Goal: Check status

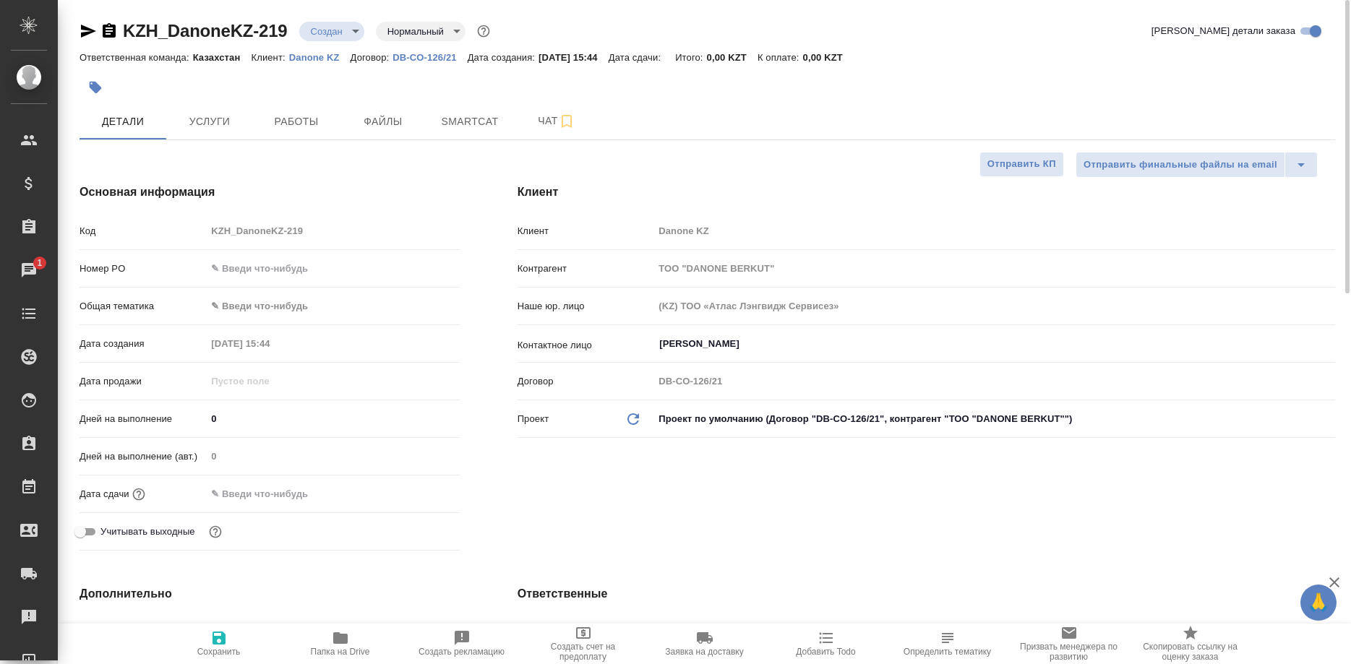
select select "RU"
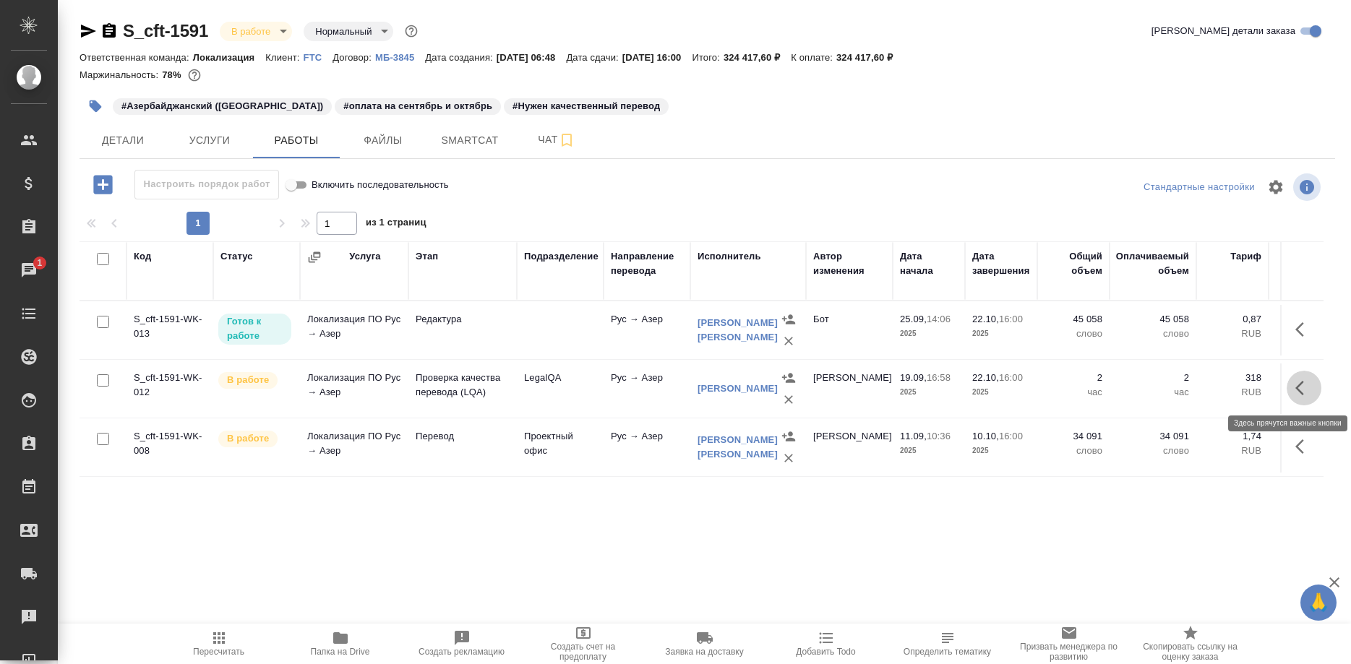
click at [1294, 384] on button "button" at bounding box center [1303, 388] width 35 height 35
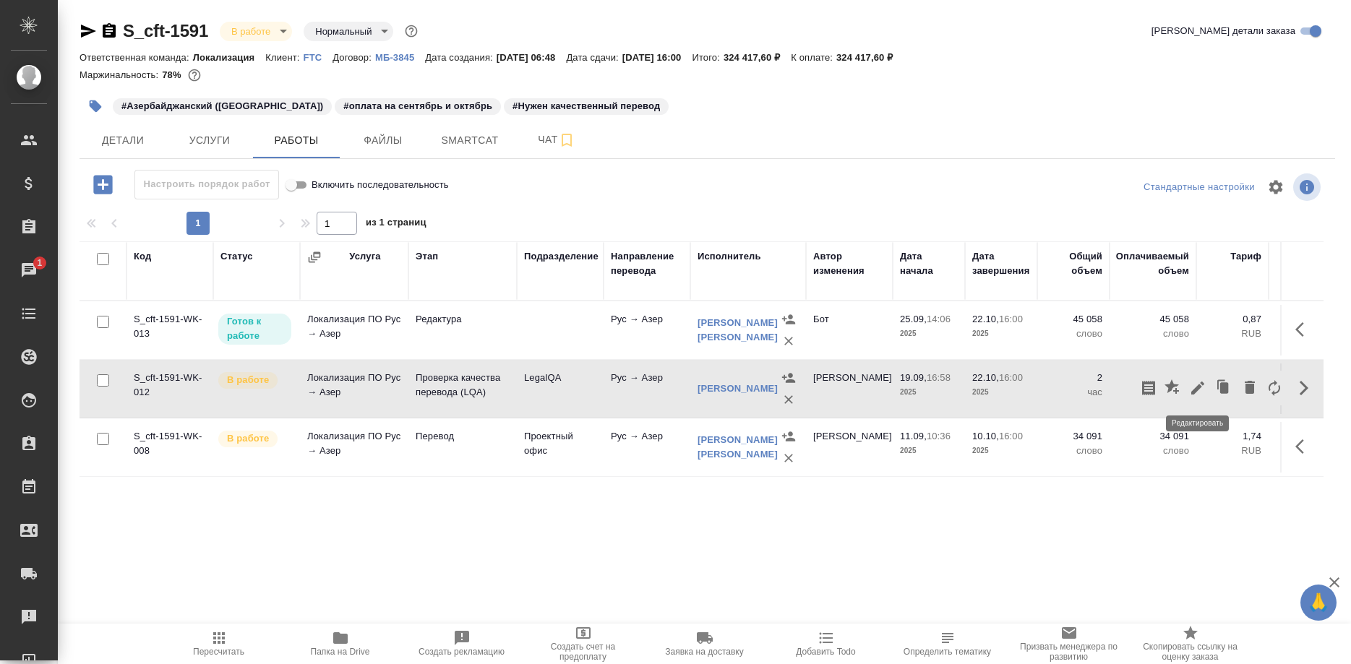
click at [1191, 390] on icon "button" at bounding box center [1197, 387] width 17 height 17
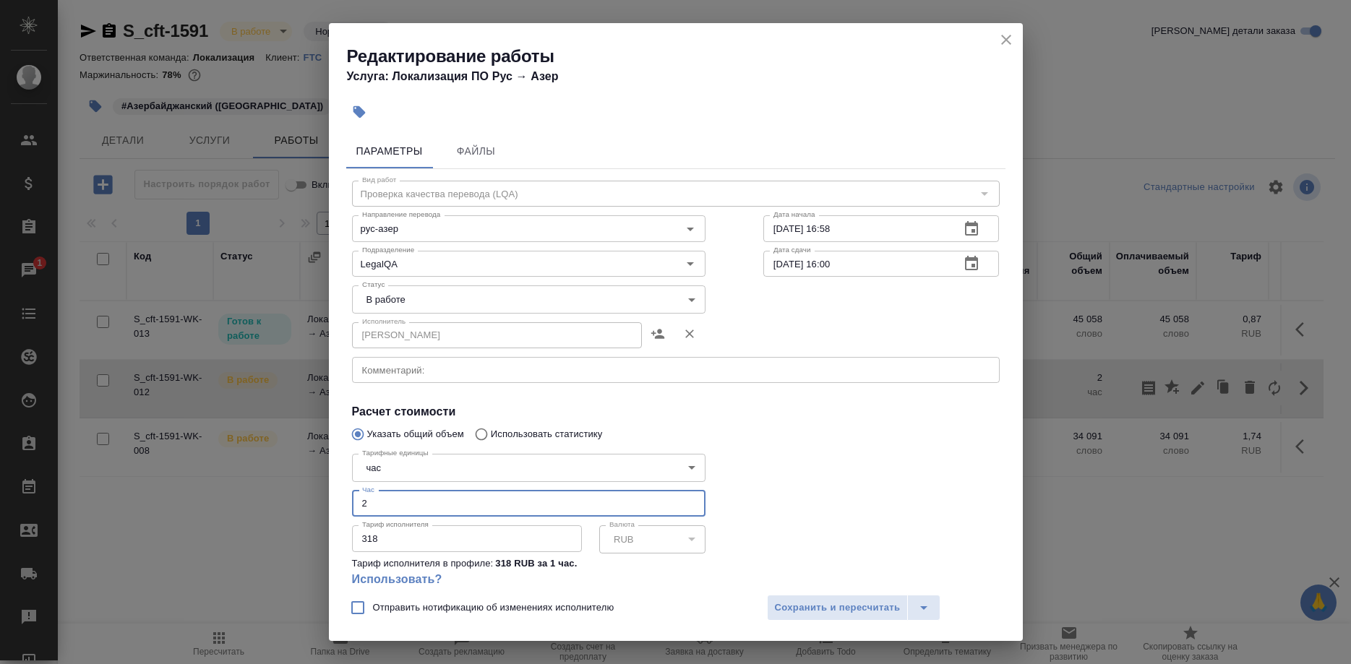
drag, startPoint x: 393, startPoint y: 481, endPoint x: 327, endPoint y: 490, distance: 67.0
click at [352, 491] on input "2" at bounding box center [528, 504] width 353 height 26
type input "4"
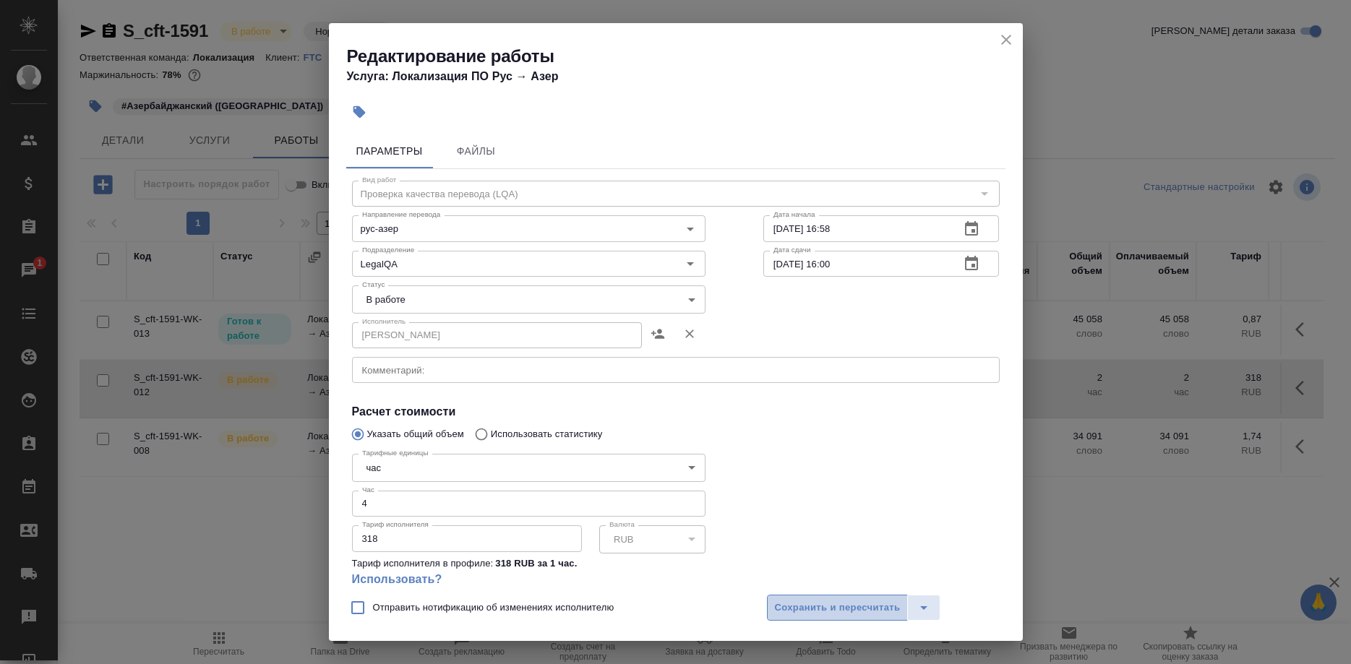
click at [792, 599] on button "Сохранить и пересчитать" at bounding box center [838, 608] width 142 height 26
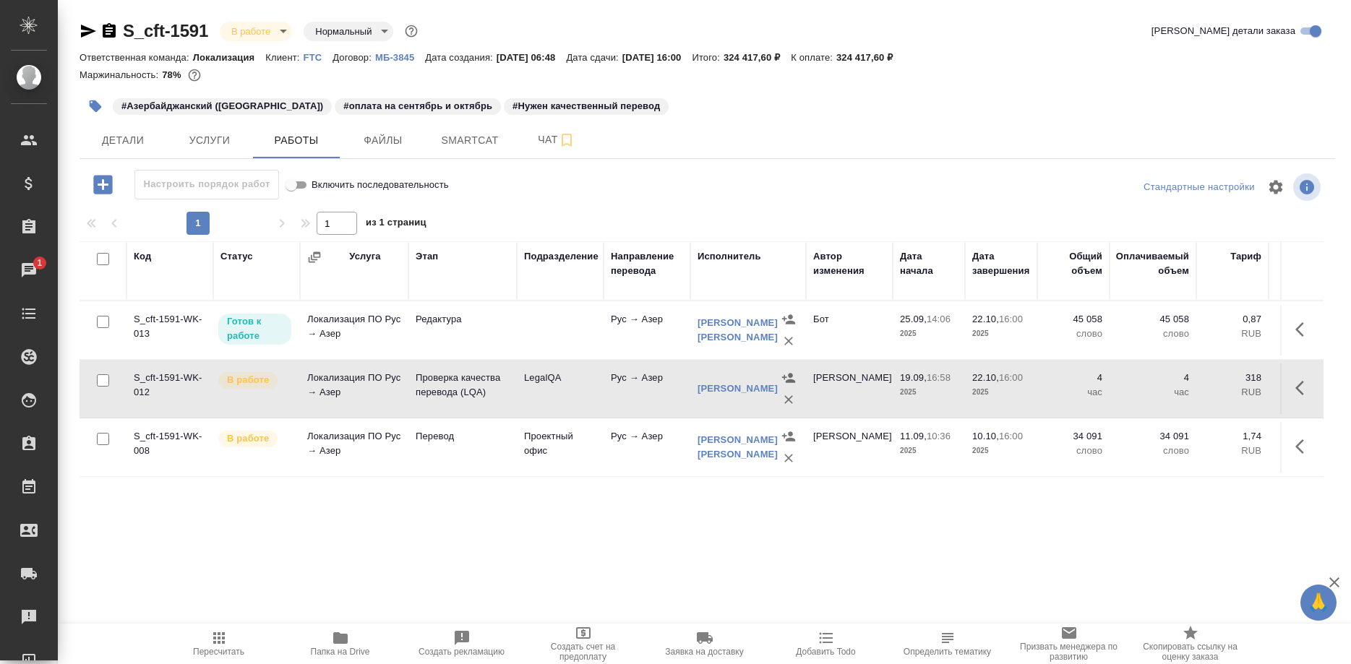
click at [1005, 129] on div "Детали Услуги Работы Файлы Smartcat Чат" at bounding box center [706, 140] width 1255 height 36
